Goal: Task Accomplishment & Management: Use online tool/utility

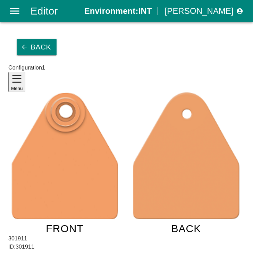
scroll to position [26, 0]
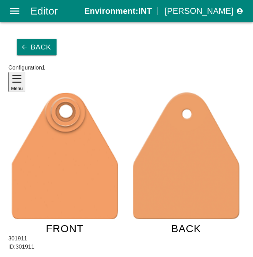
click at [142, 93] on image at bounding box center [186, 156] width 106 height 127
click at [25, 39] on button "Back" at bounding box center [37, 47] width 40 height 17
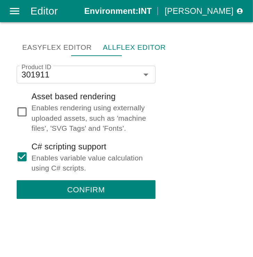
click at [32, 141] on p "C# scripting support" at bounding box center [91, 147] width 118 height 12
click at [26, 148] on input "C# scripting support Enables variable value calculation using C# scripts." at bounding box center [22, 157] width 19 height 19
checkbox input "false"
click at [33, 181] on button "Confirm" at bounding box center [86, 190] width 139 height 19
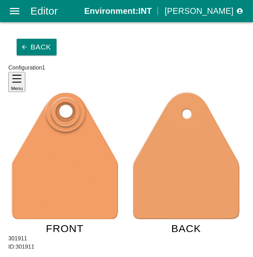
scroll to position [29, 0]
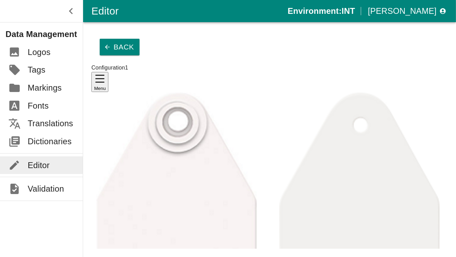
click at [104, 44] on icon "button" at bounding box center [107, 47] width 7 height 7
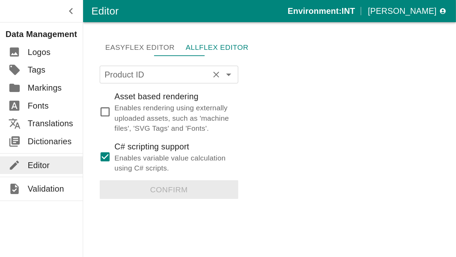
click at [137, 68] on input "Product ID" at bounding box center [159, 75] width 114 height 14
click at [139, 79] on li "310912" at bounding box center [160, 81] width 139 height 17
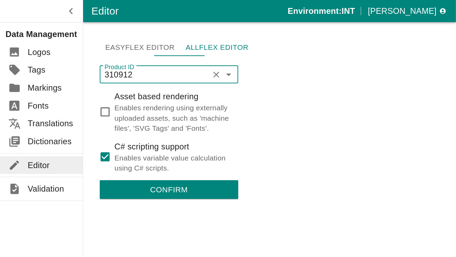
type input "310912"
click at [124, 141] on p "C# scripting support" at bounding box center [174, 147] width 118 height 12
click at [115, 148] on input "C# scripting support Enables variable value calculation using C# scripts." at bounding box center [105, 157] width 19 height 19
checkbox input "false"
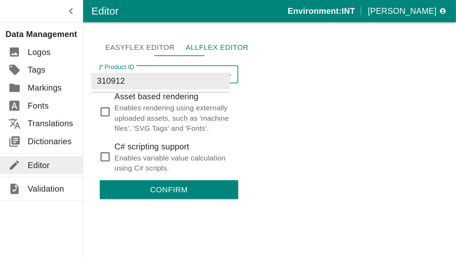
drag, startPoint x: 128, startPoint y: 66, endPoint x: 69, endPoint y: 64, distance: 58.9
click at [69, 64] on div "Editor Environment: INT Iveta Kovaříková Data Management Logos Tags Markings Fo…" at bounding box center [228, 128] width 456 height 257
click at [126, 181] on button "Confirm" at bounding box center [169, 190] width 139 height 19
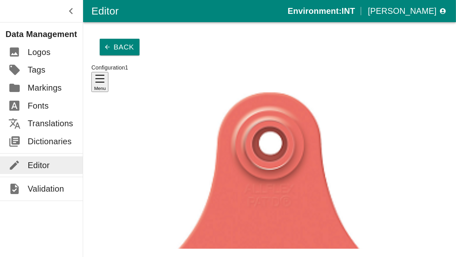
click at [103, 39] on button "Back" at bounding box center [120, 47] width 40 height 17
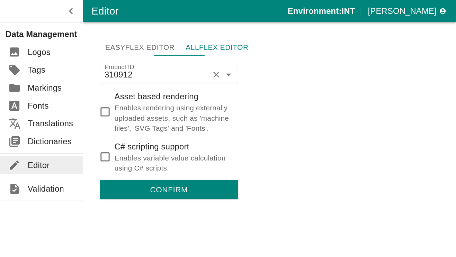
click at [139, 68] on input "310912" at bounding box center [159, 75] width 114 height 14
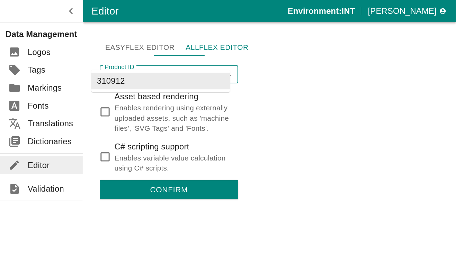
click at [139, 68] on input "310912" at bounding box center [159, 75] width 114 height 14
paste input "01"
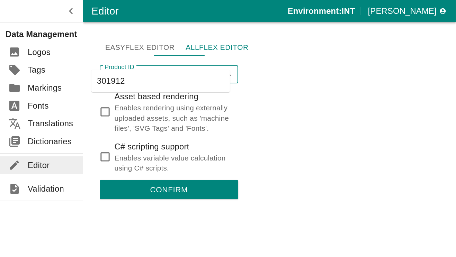
type input "310912"
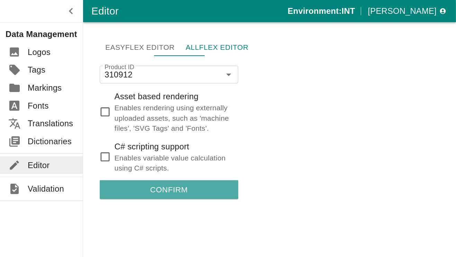
click at [143, 181] on button "Confirm" at bounding box center [169, 190] width 139 height 19
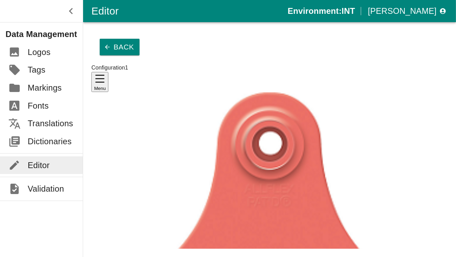
drag, startPoint x: 350, startPoint y: 58, endPoint x: 325, endPoint y: 57, distance: 25.7
copy div "310912"
click at [103, 39] on button "Back" at bounding box center [120, 47] width 40 height 17
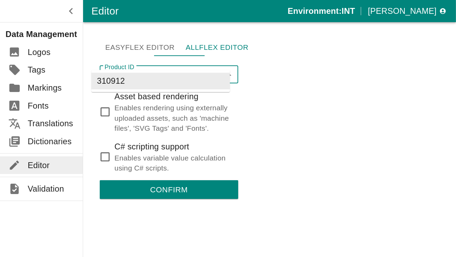
drag, startPoint x: 123, startPoint y: 61, endPoint x: 98, endPoint y: 60, distance: 25.3
click at [102, 68] on input "310912" at bounding box center [159, 75] width 114 height 14
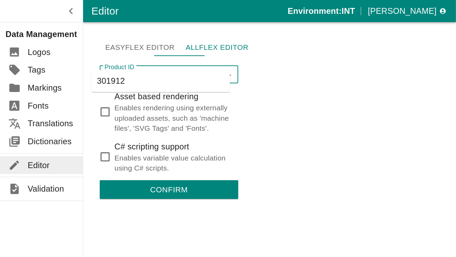
click at [113, 84] on li "301912" at bounding box center [160, 81] width 139 height 17
type input "301912"
click at [141, 181] on button "Confirm" at bounding box center [169, 190] width 139 height 19
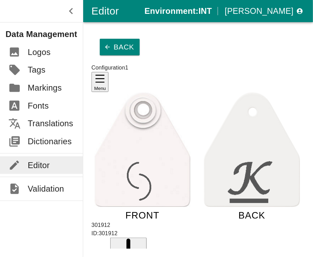
click at [143, 150] on icon "FRONT BACK" at bounding box center [197, 156] width 213 height 126
